Goal: Transaction & Acquisition: Purchase product/service

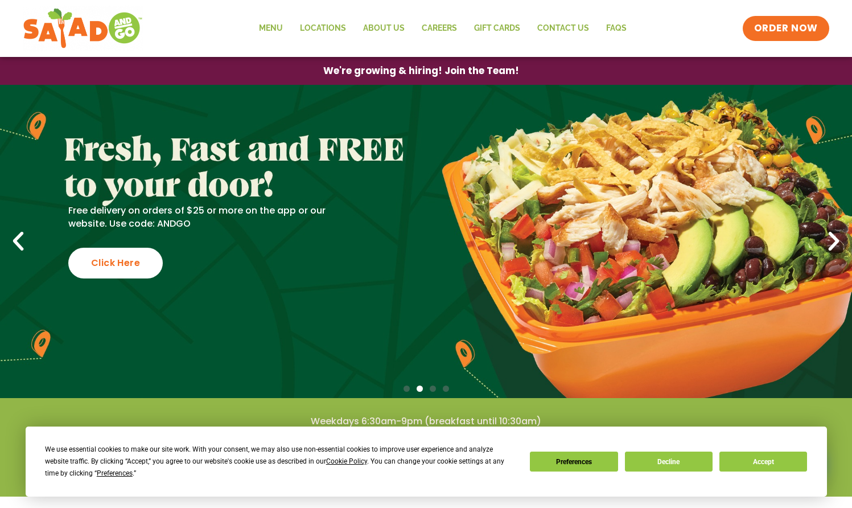
click at [659, 458] on button "Decline" at bounding box center [669, 461] width 88 height 20
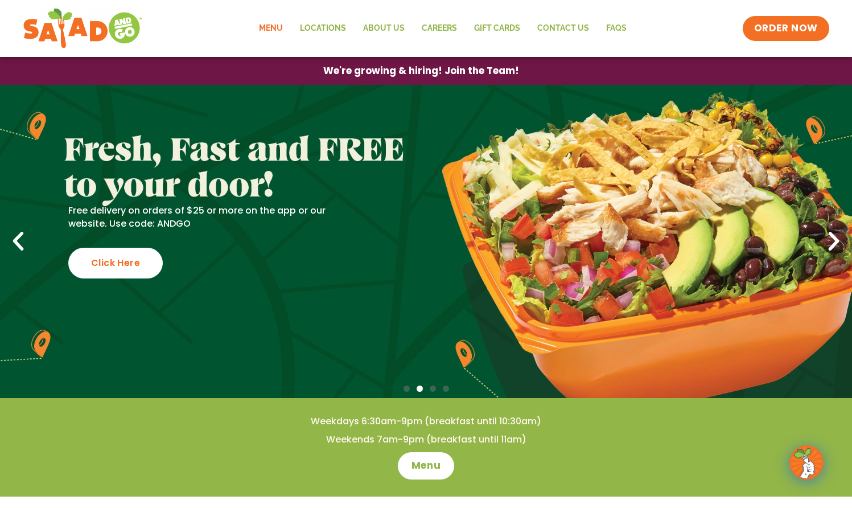
click at [266, 26] on link "Menu" at bounding box center [270, 28] width 41 height 26
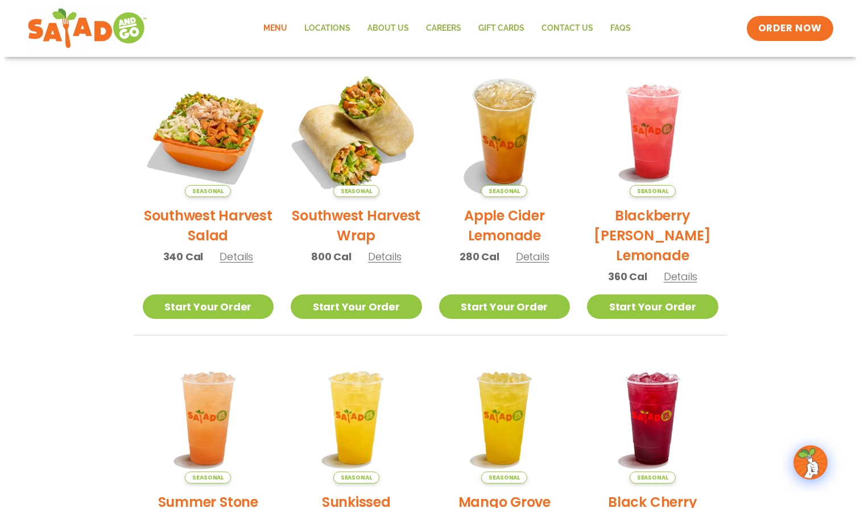
scroll to position [258, 0]
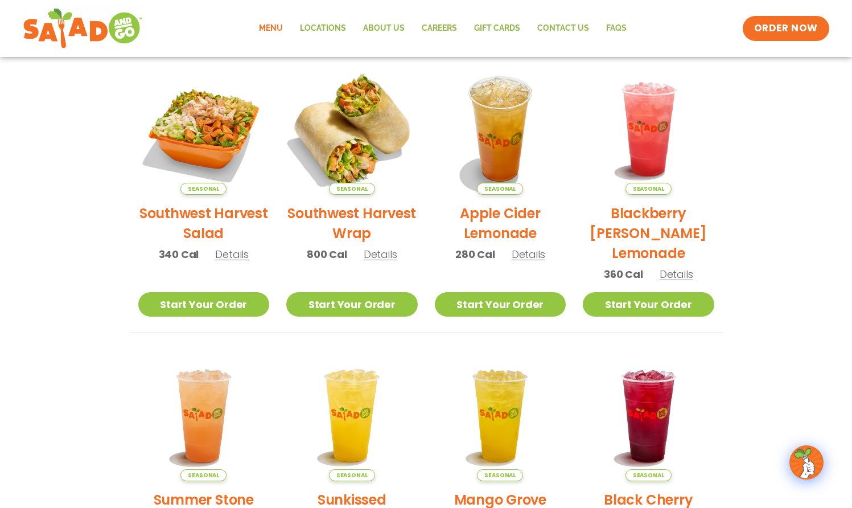
click at [353, 99] on img at bounding box center [352, 129] width 154 height 154
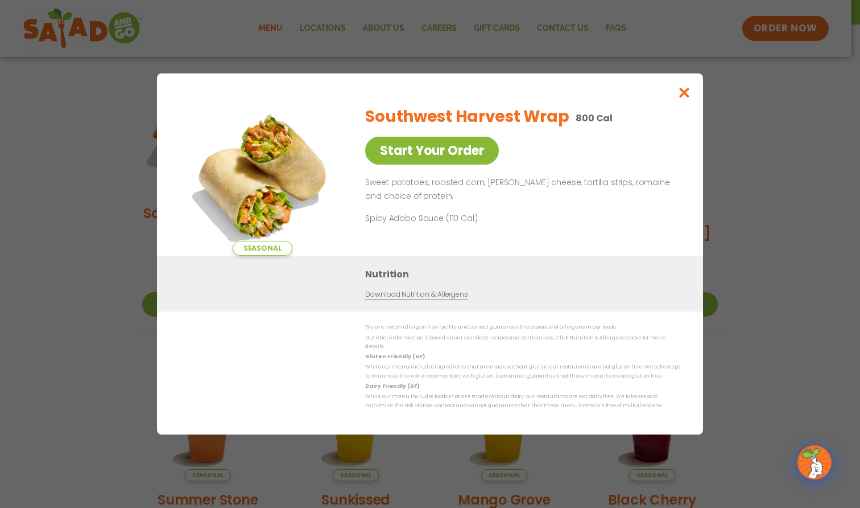
click at [412, 146] on link "Start Your Order" at bounding box center [432, 151] width 134 height 28
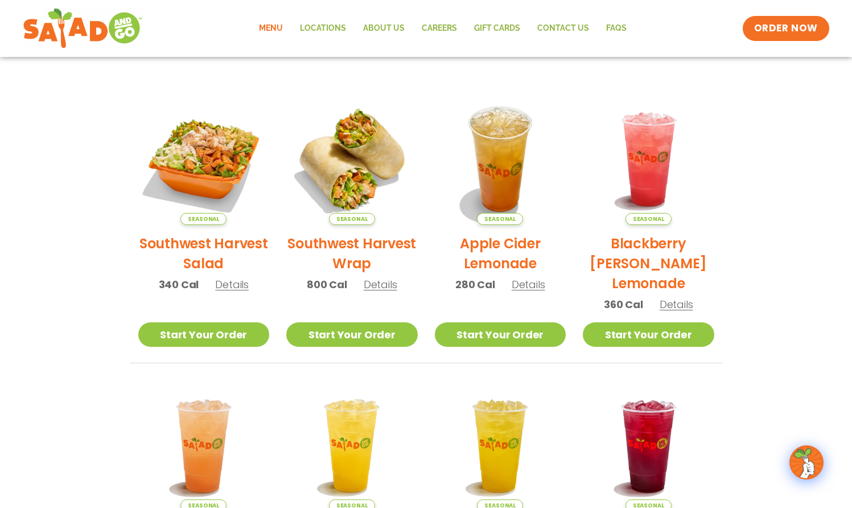
scroll to position [147, 0]
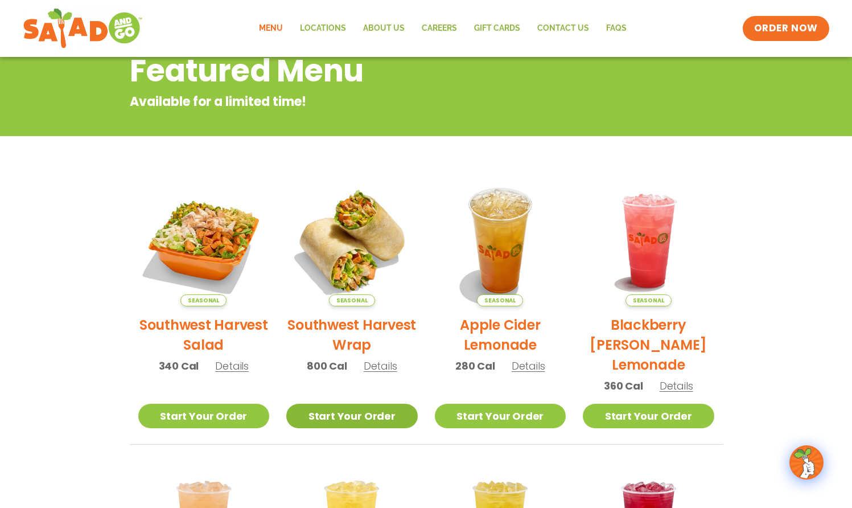
click at [362, 413] on link "Start Your Order" at bounding box center [351, 415] width 131 height 24
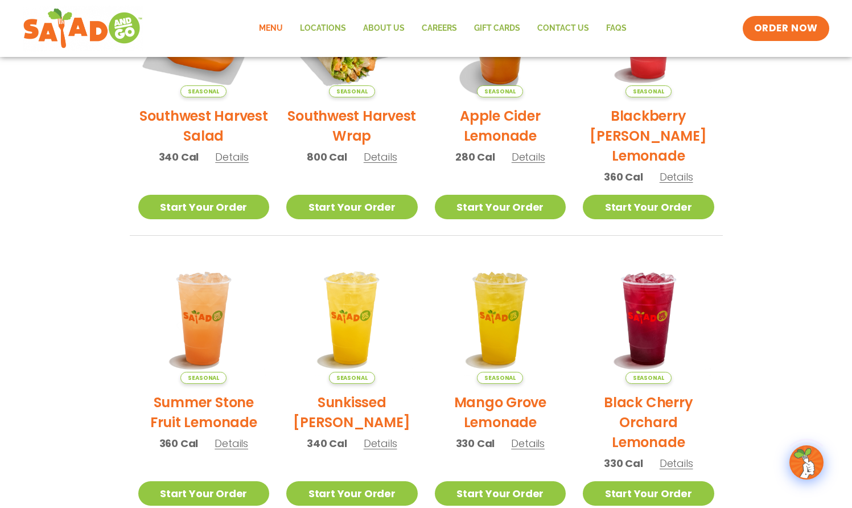
scroll to position [356, 0]
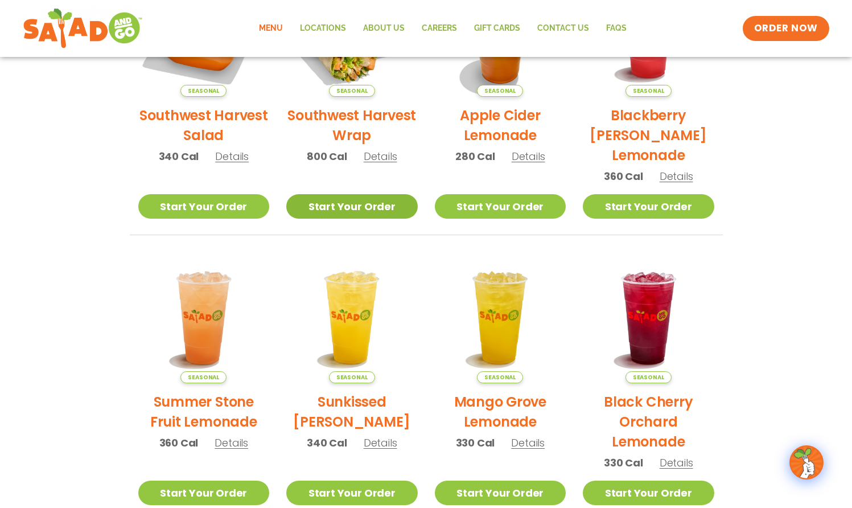
click at [342, 204] on link "Start Your Order" at bounding box center [351, 206] width 131 height 24
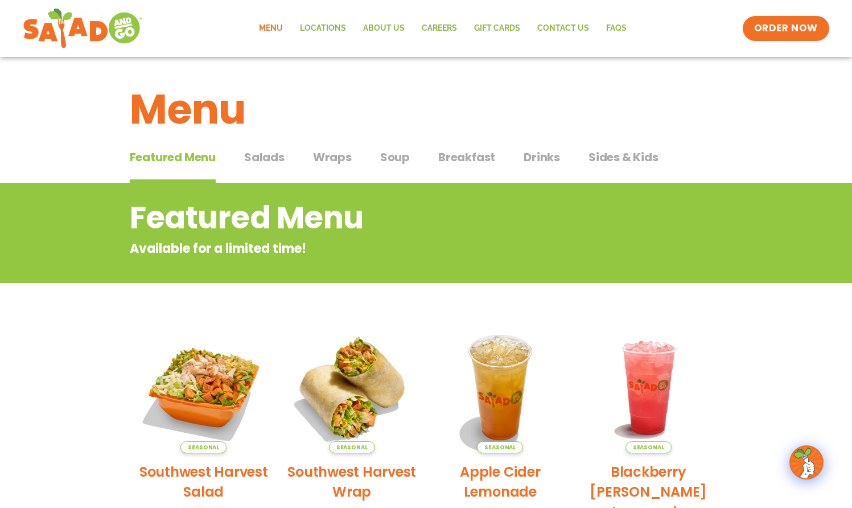
click at [336, 152] on span "Wraps" at bounding box center [332, 157] width 39 height 17
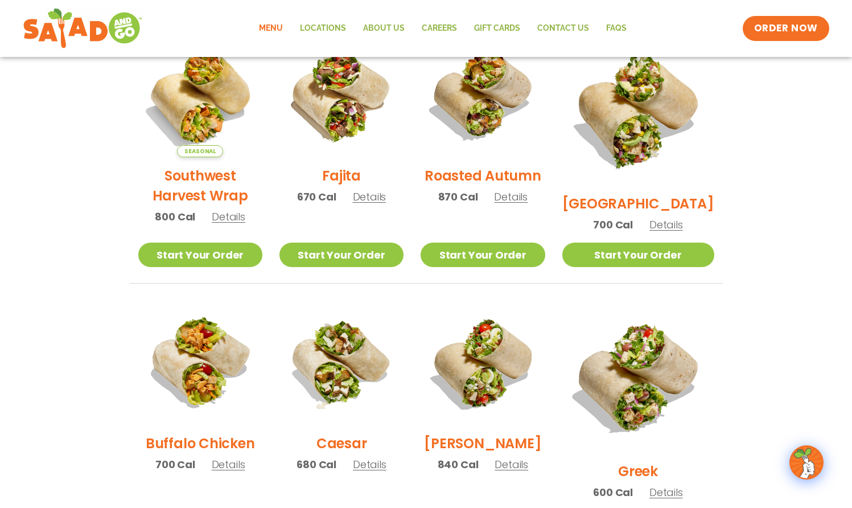
scroll to position [324, 0]
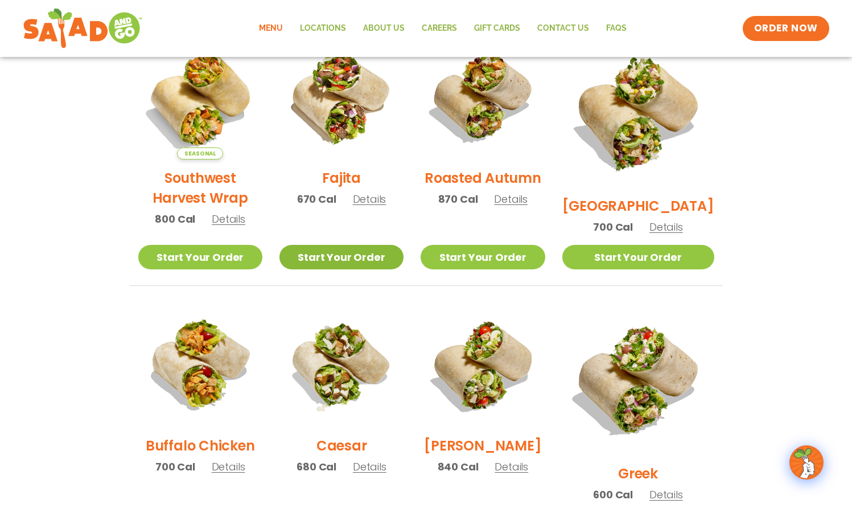
click at [355, 250] on link "Start Your Order" at bounding box center [341, 257] width 124 height 24
